Goal: Task Accomplishment & Management: Use online tool/utility

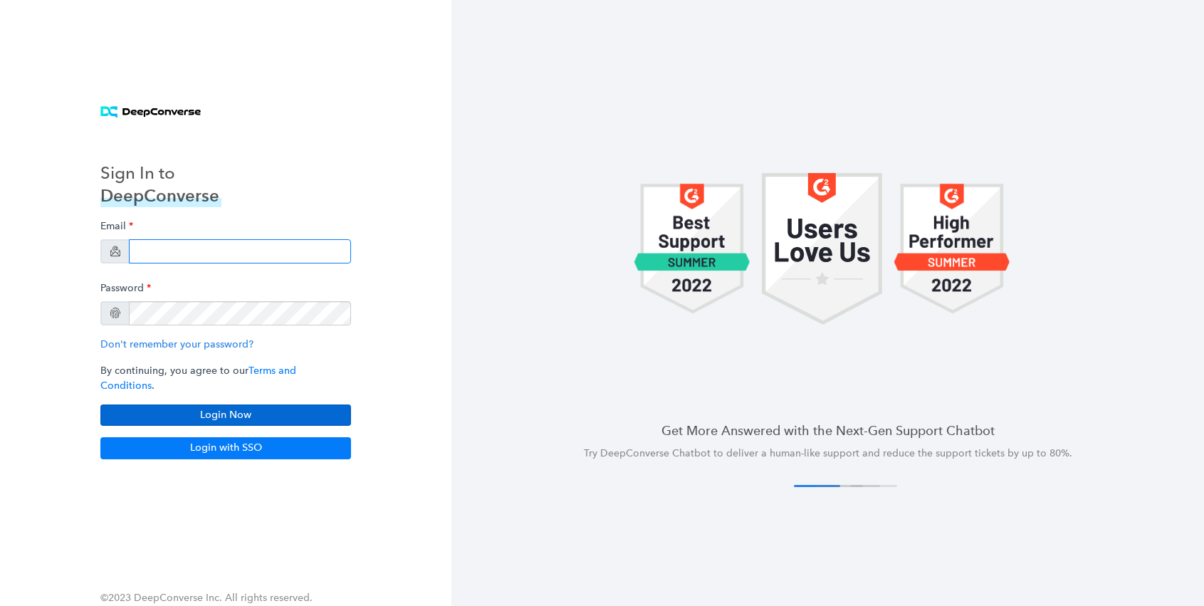
type input "[PERSON_NAME][EMAIL_ADDRESS][DOMAIN_NAME]"
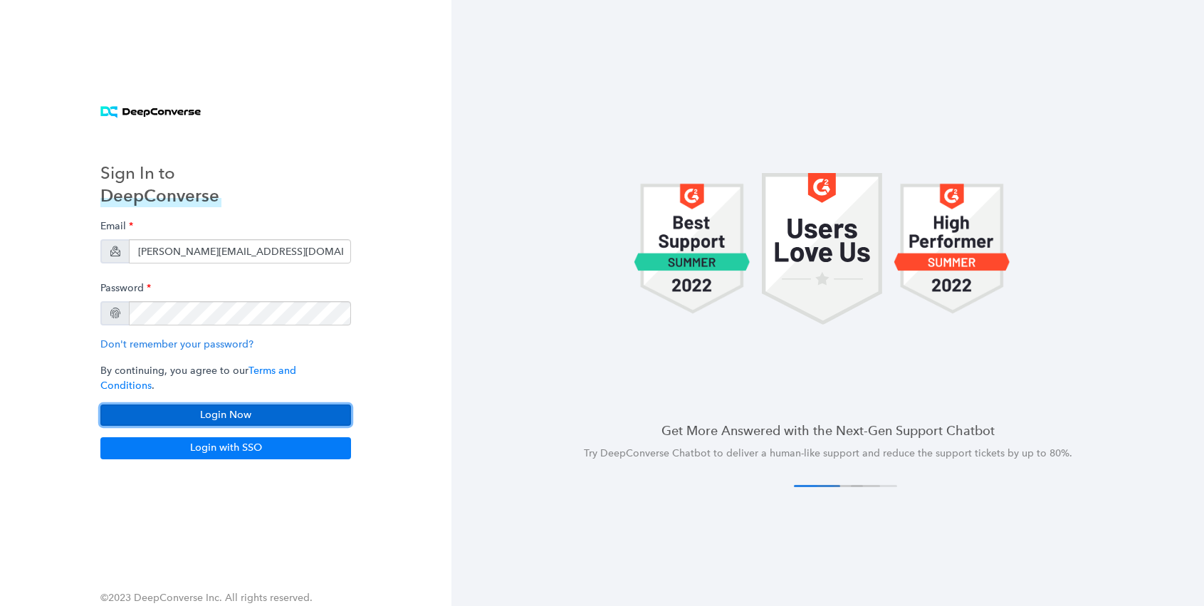
click at [229, 412] on button "Login Now" at bounding box center [225, 414] width 251 height 21
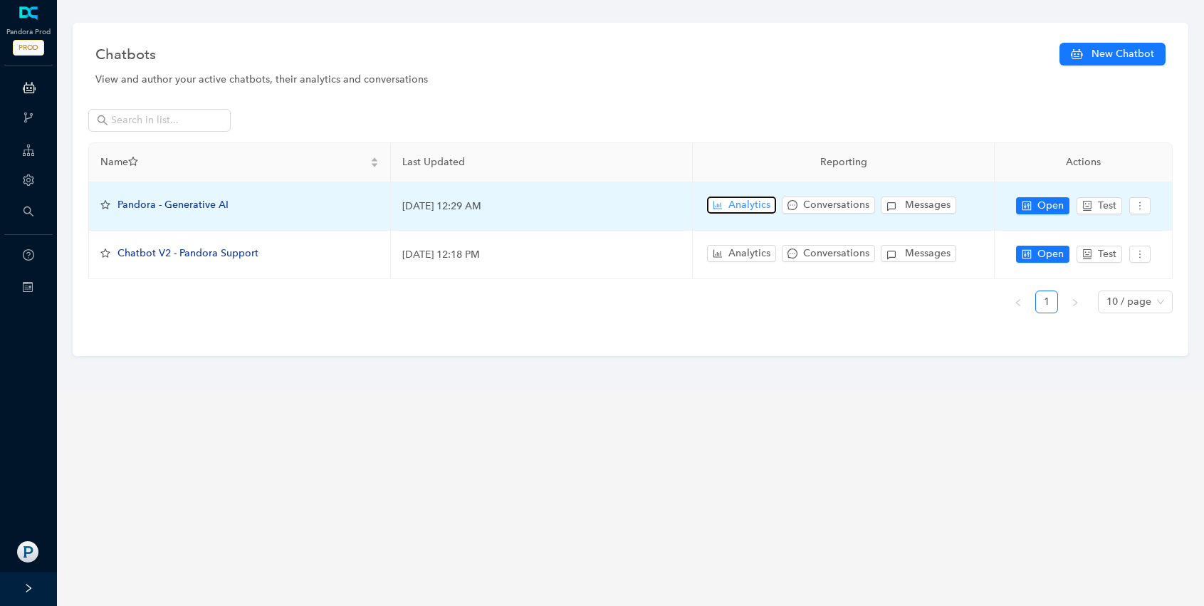
click at [761, 207] on span "Analytics" at bounding box center [749, 205] width 42 height 16
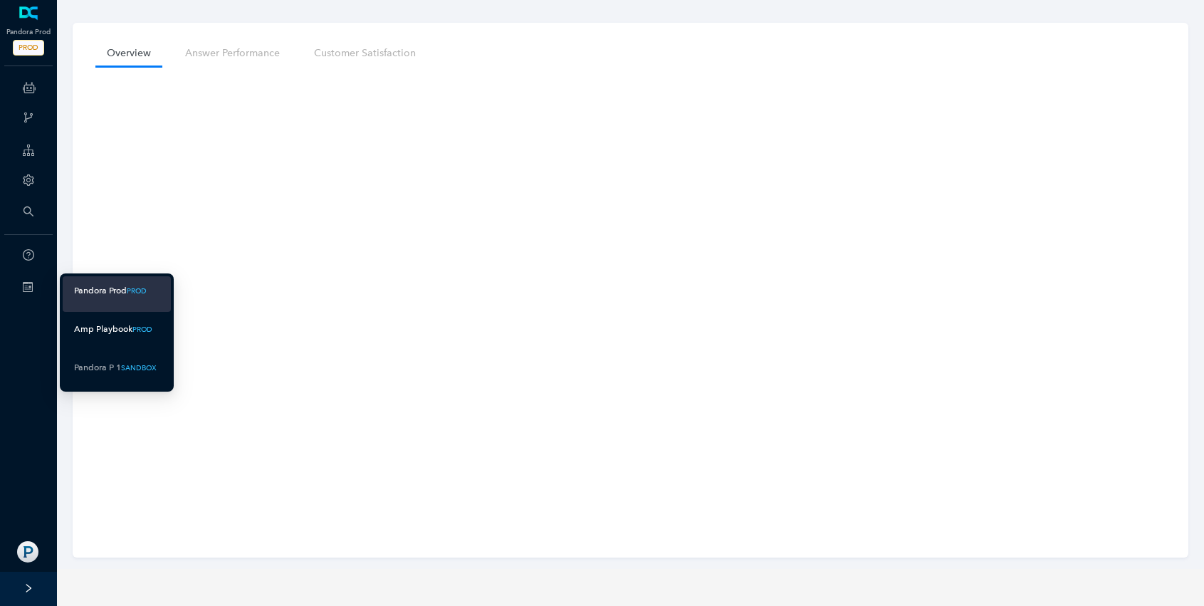
click at [105, 325] on div "Amp Playbook" at bounding box center [103, 329] width 58 height 18
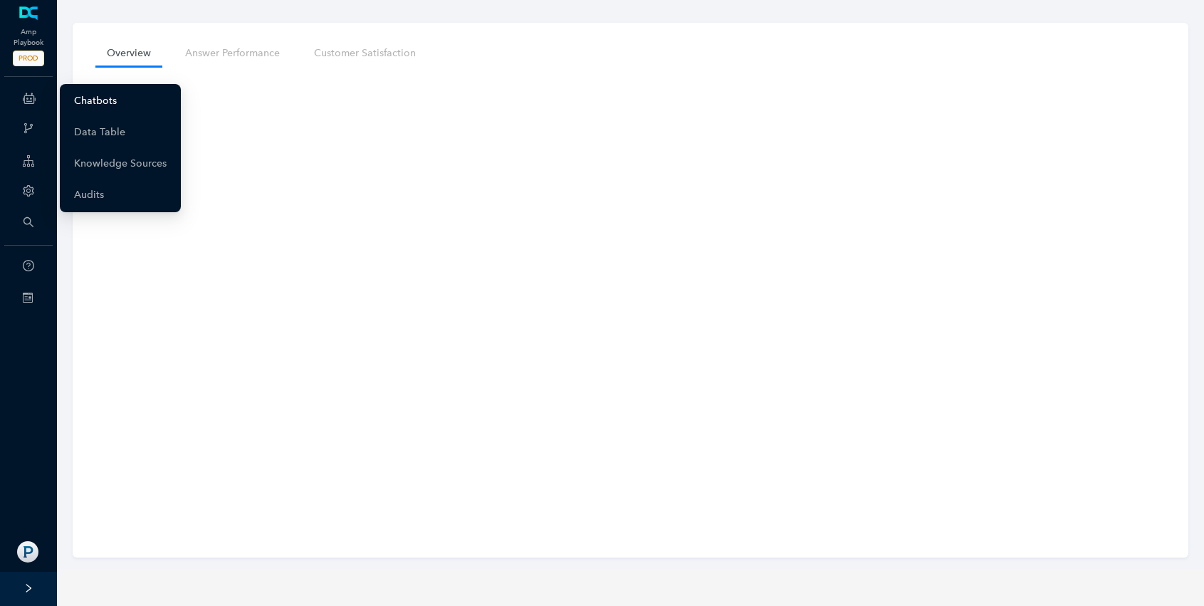
click at [74, 100] on link "Chatbots" at bounding box center [95, 101] width 43 height 28
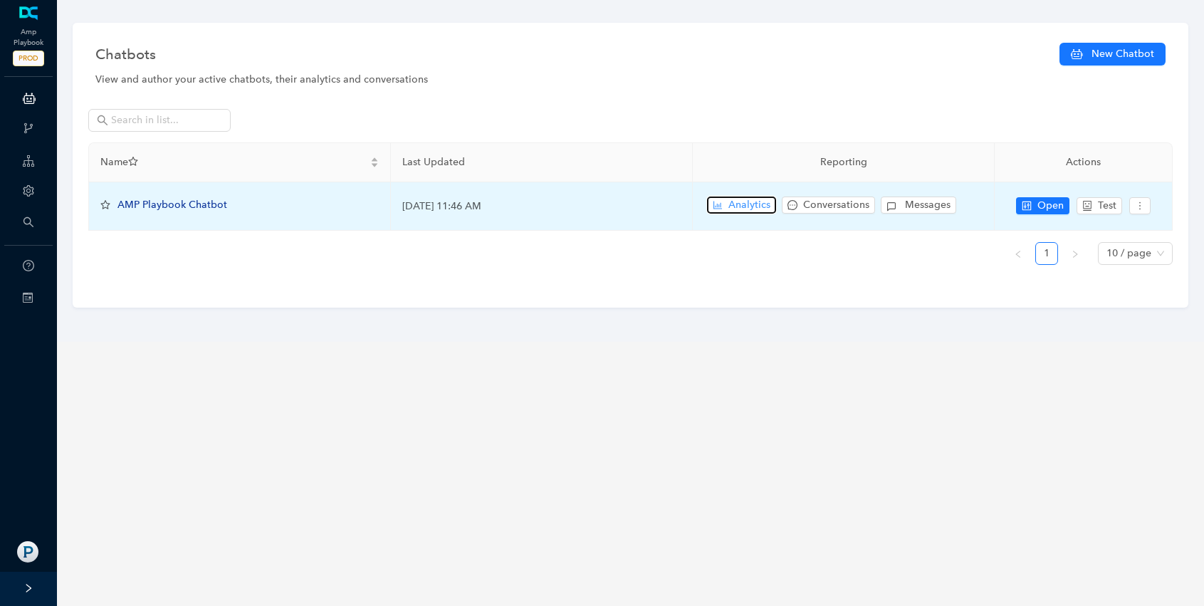
click at [753, 204] on span "Analytics" at bounding box center [749, 205] width 42 height 16
